Goal: Information Seeking & Learning: Learn about a topic

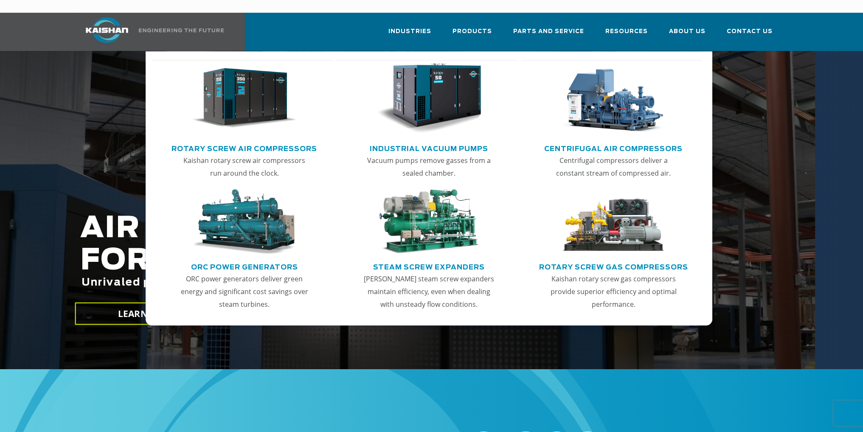
click at [268, 141] on link "Rotary Screw Air Compressors" at bounding box center [244, 147] width 146 height 13
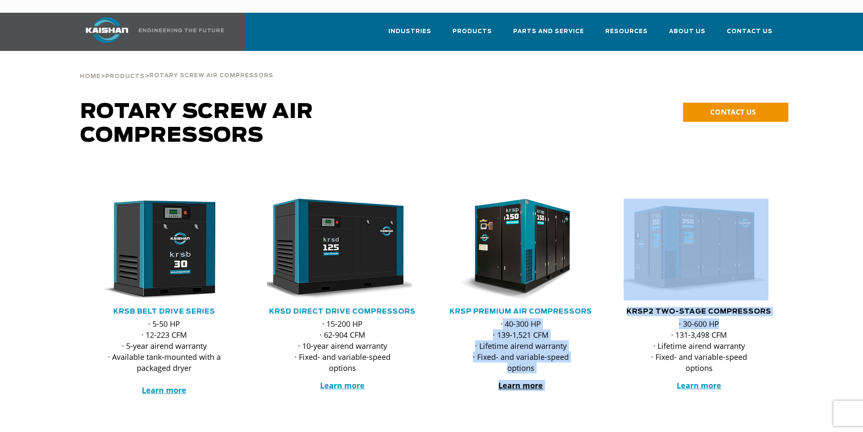
drag, startPoint x: 723, startPoint y: 314, endPoint x: 502, endPoint y: 309, distance: 221.2
click at [502, 309] on div ".path{fill:none;stroke:#333;stroke-miterlimit:10;stroke-width:1.5px;} KRSB Belt…" at bounding box center [431, 302] width 713 height 275
click at [615, 316] on div at bounding box center [699, 290] width 178 height 250
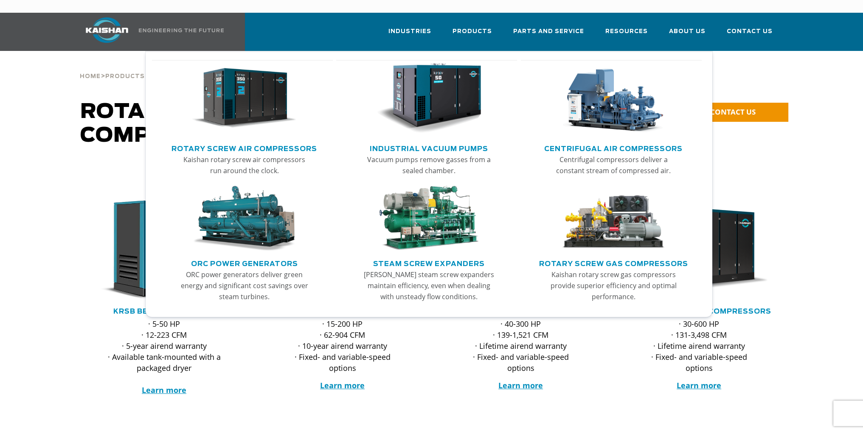
click at [443, 141] on link "Industrial Vacuum Pumps" at bounding box center [429, 147] width 118 height 13
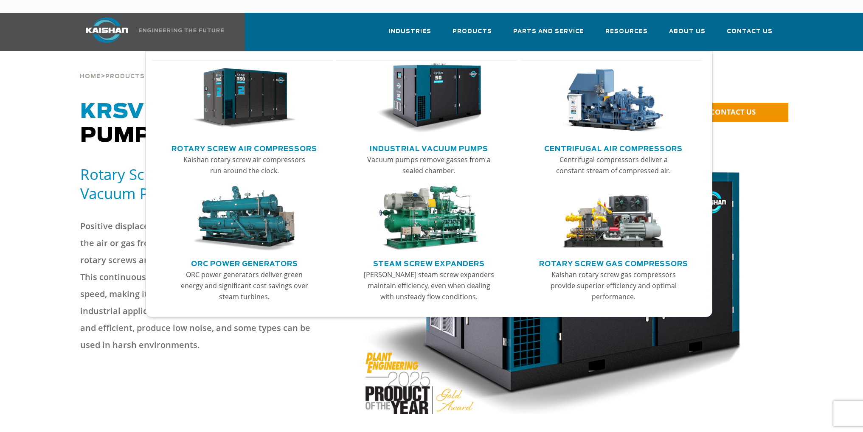
click at [248, 141] on link "Rotary Screw Air Compressors" at bounding box center [244, 147] width 146 height 13
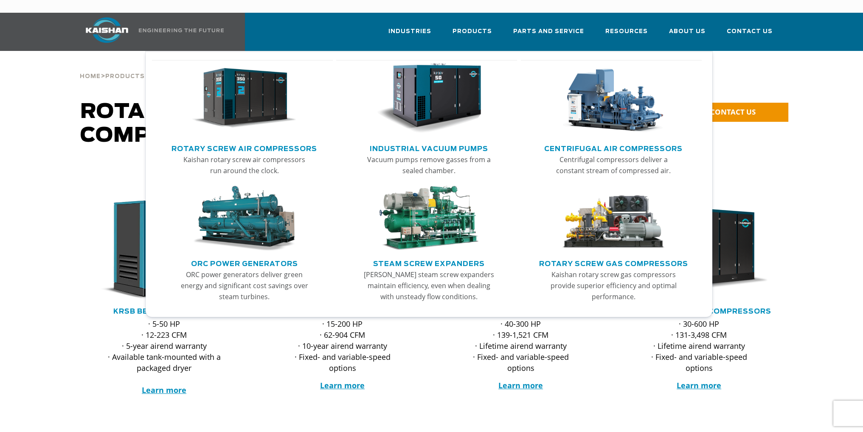
click at [233, 141] on link "Rotary Screw Air Compressors" at bounding box center [244, 147] width 146 height 13
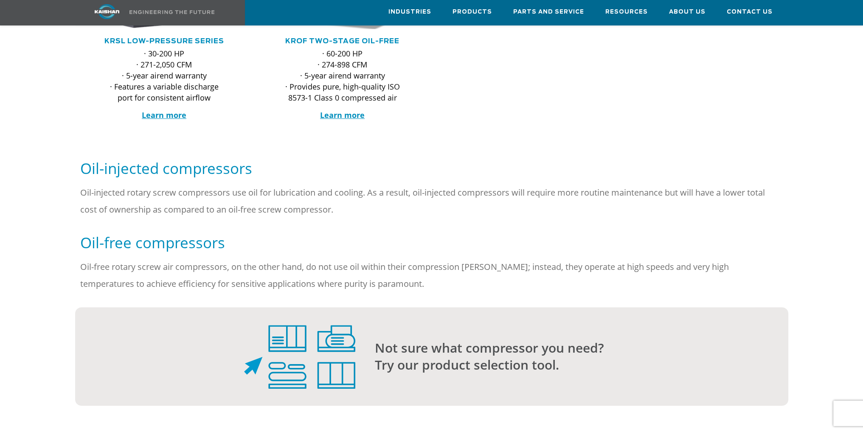
scroll to position [339, 0]
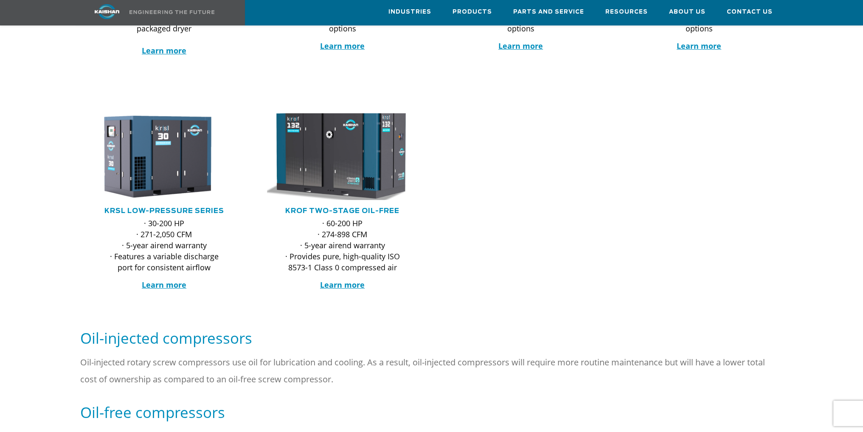
click at [358, 180] on img at bounding box center [336, 156] width 166 height 95
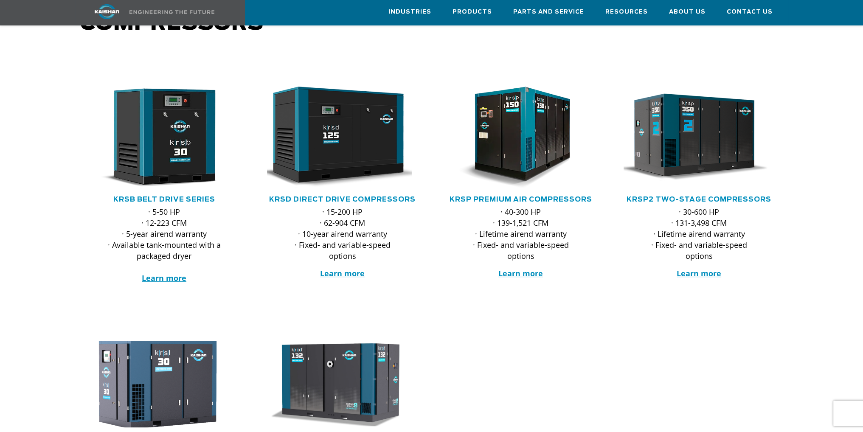
scroll to position [85, 0]
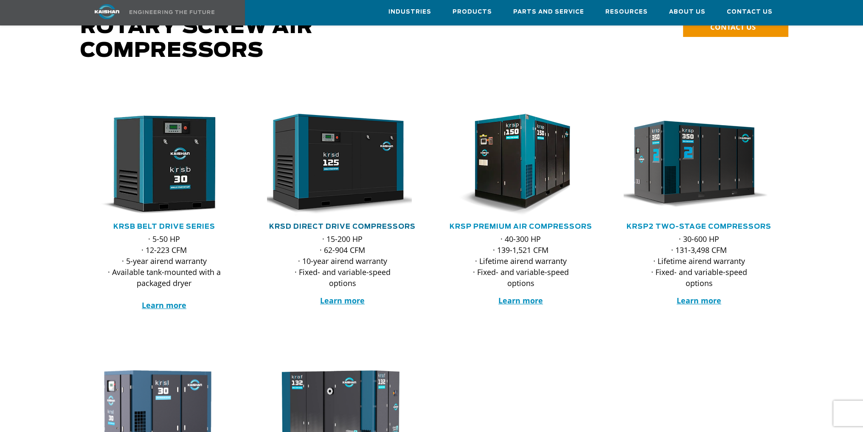
click at [364, 223] on link "KRSD Direct Drive Compressors" at bounding box center [342, 226] width 146 height 7
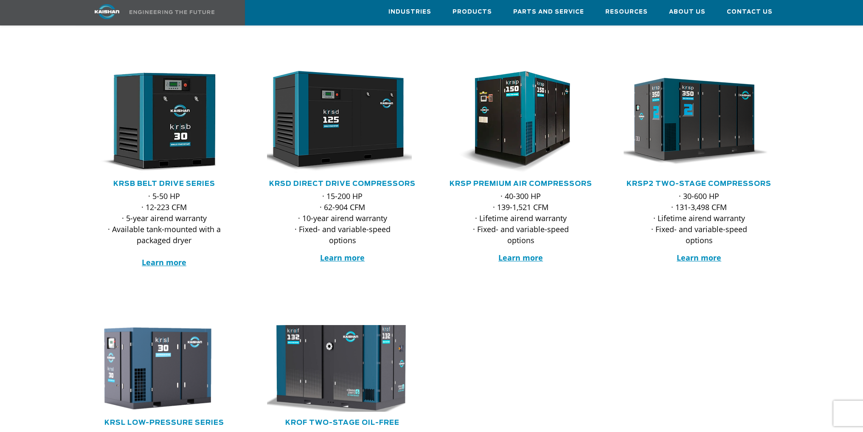
scroll to position [127, 0]
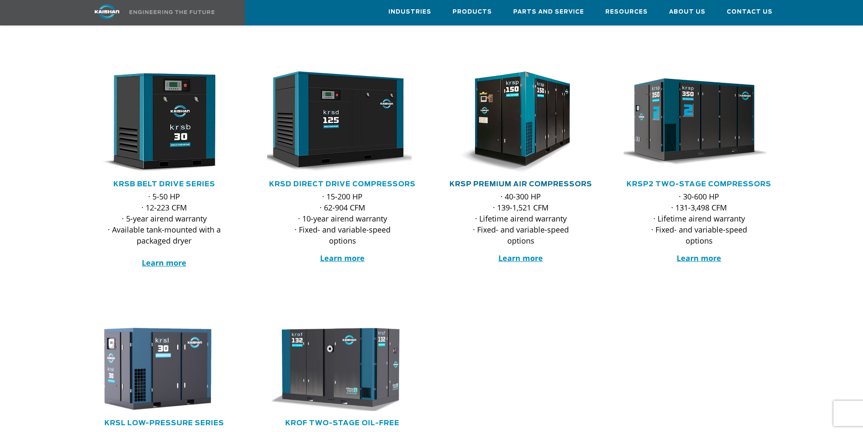
click at [527, 181] on link "KRSP Premium Air Compressors" at bounding box center [520, 184] width 143 height 7
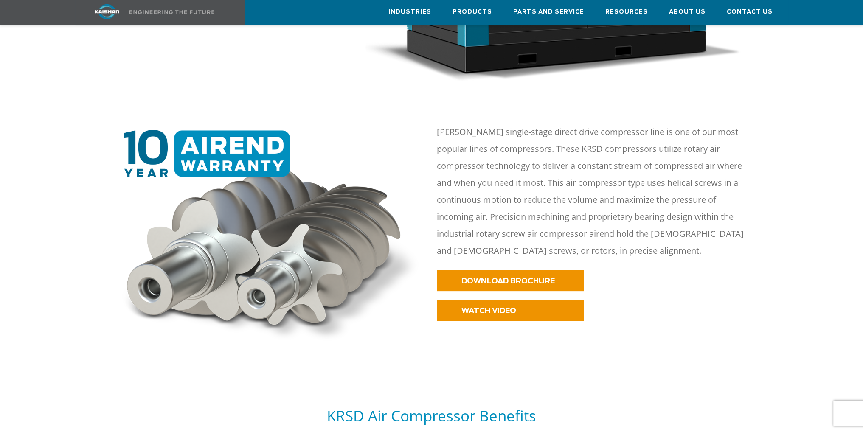
scroll to position [339, 0]
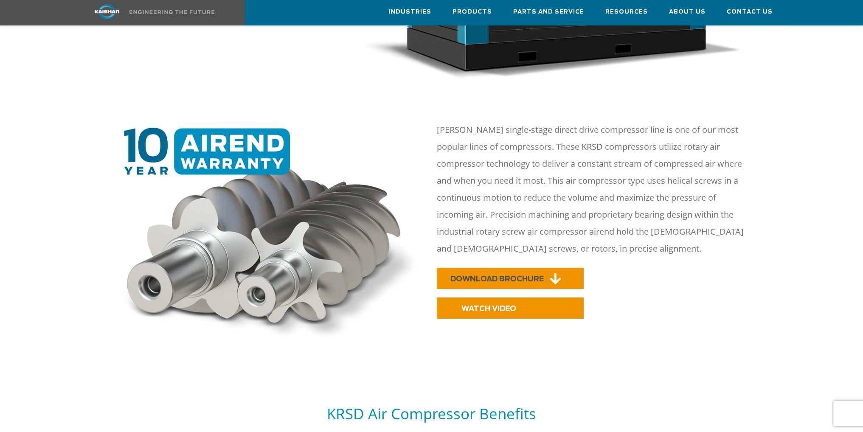
click at [520, 275] on span "DOWNLOAD BROCHURE" at bounding box center [496, 278] width 93 height 7
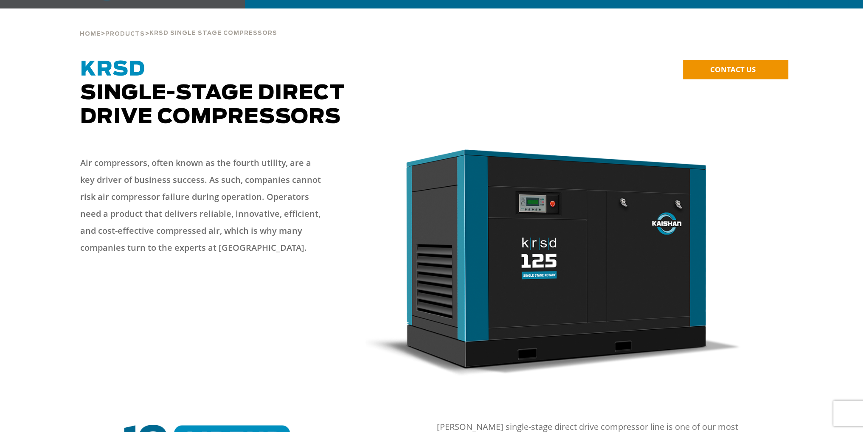
scroll to position [0, 0]
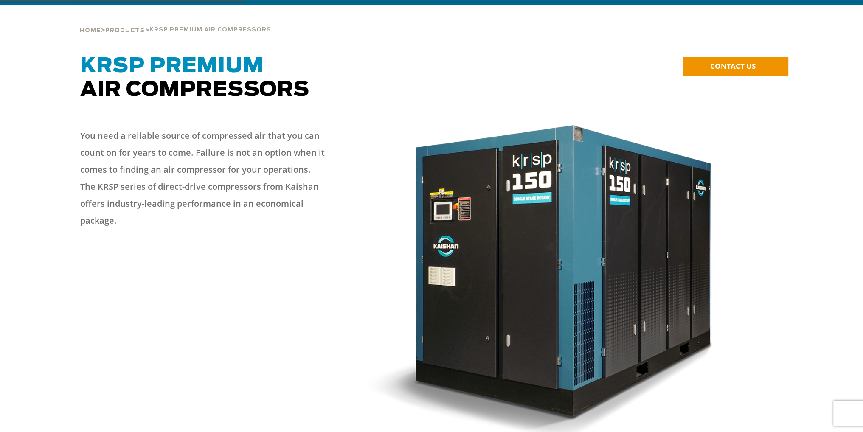
scroll to position [255, 0]
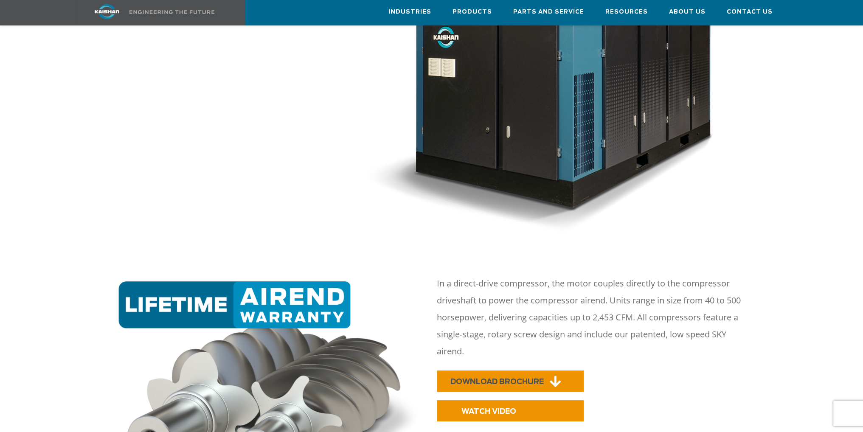
click at [522, 378] on span "DOWNLOAD BROCHURE" at bounding box center [496, 381] width 93 height 7
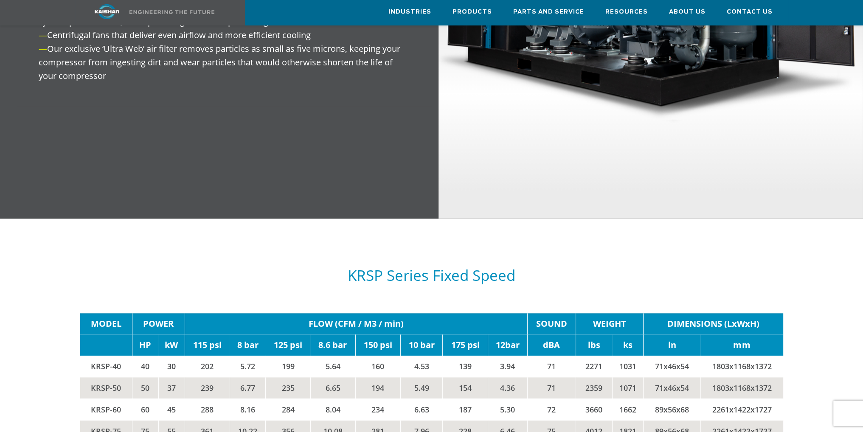
scroll to position [1443, 0]
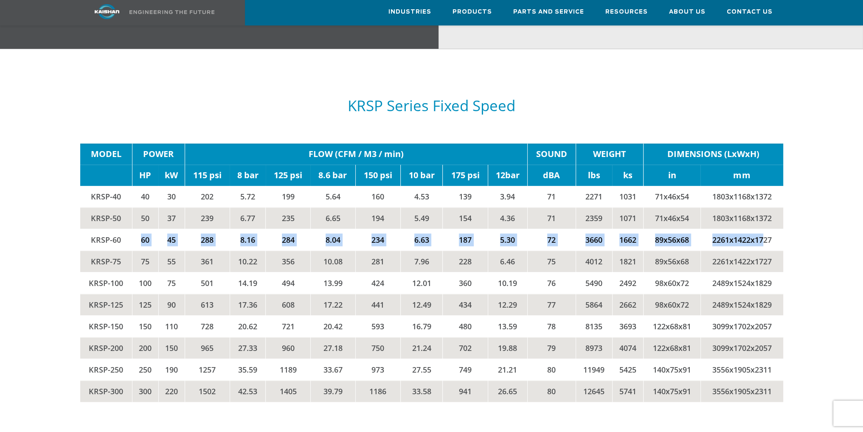
drag, startPoint x: 140, startPoint y: 222, endPoint x: 758, endPoint y: 226, distance: 617.9
click at [763, 229] on tr "KRSP-60 60 45 288 8.16 284 8.04 234 6.63 187 5.30 72 3660 1662 89x56x68 2261x14…" at bounding box center [431, 240] width 703 height 22
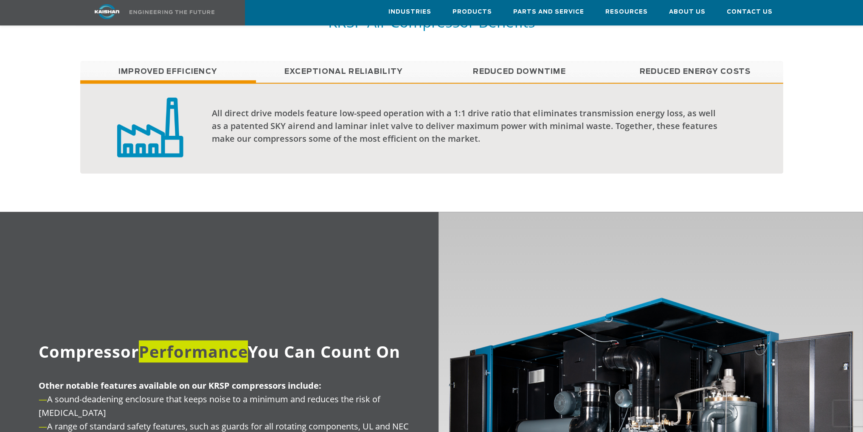
scroll to position [998, 0]
